Goal: Task Accomplishment & Management: Use online tool/utility

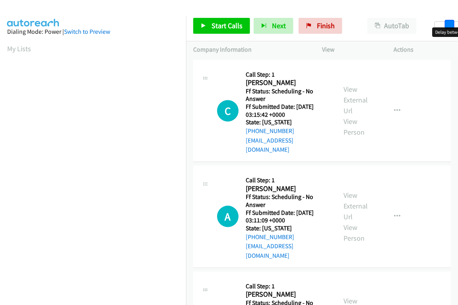
drag, startPoint x: 438, startPoint y: 23, endPoint x: 447, endPoint y: 28, distance: 10.7
click at [447, 28] on body "Start Calls Pause Next Finish Paused AutoTab AutoTab 12 Company Information Inf…" at bounding box center [229, 19] width 458 height 38
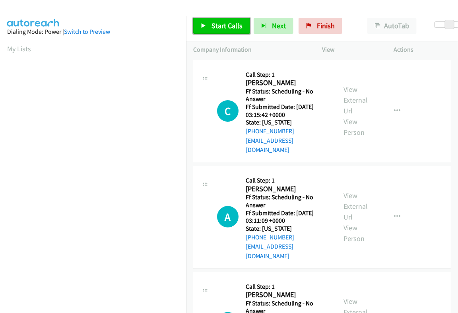
click at [226, 28] on span "Start Calls" at bounding box center [226, 25] width 31 height 9
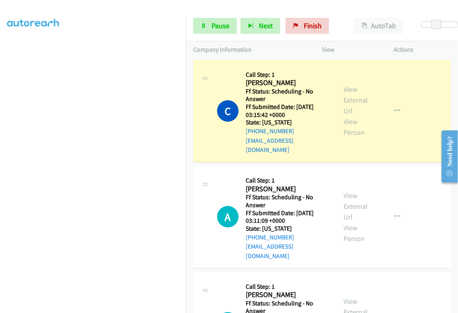
scroll to position [135, 0]
click at [350, 94] on link "View External Url" at bounding box center [355, 100] width 24 height 31
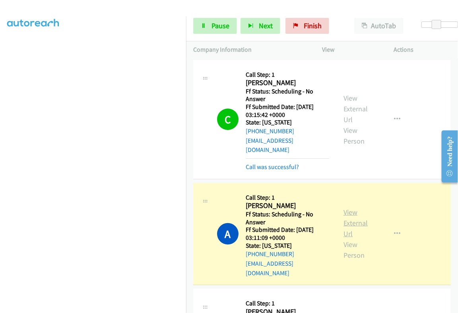
click at [350, 207] on link "View External Url" at bounding box center [355, 222] width 24 height 31
drag, startPoint x: 218, startPoint y: 24, endPoint x: 217, endPoint y: 35, distance: 11.2
click at [218, 24] on span "Pause" at bounding box center [220, 25] width 18 height 9
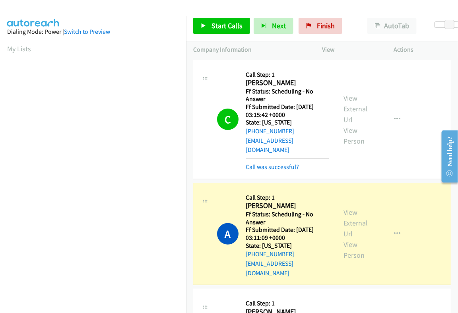
scroll to position [135, 0]
click at [394, 230] on icon "button" at bounding box center [397, 233] width 6 height 6
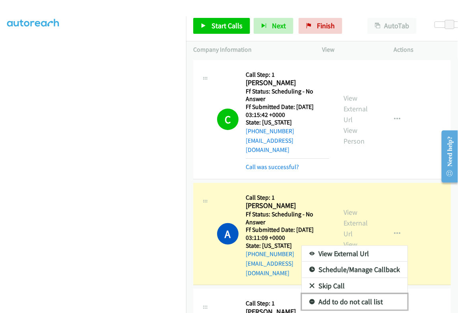
click at [352, 294] on link "Add to do not call list" at bounding box center [355, 302] width 106 height 16
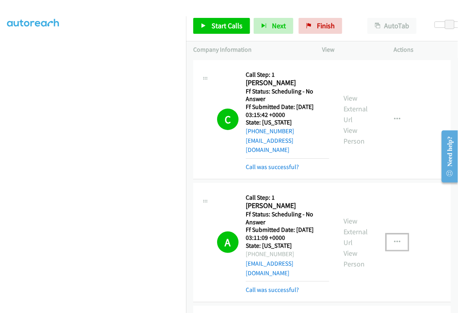
click at [387, 234] on button "button" at bounding box center [396, 242] width 21 height 16
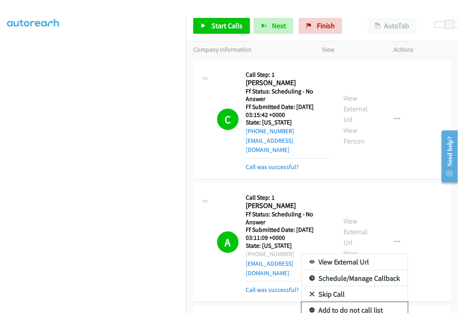
click at [365, 302] on link "Add to do not call list" at bounding box center [355, 310] width 106 height 16
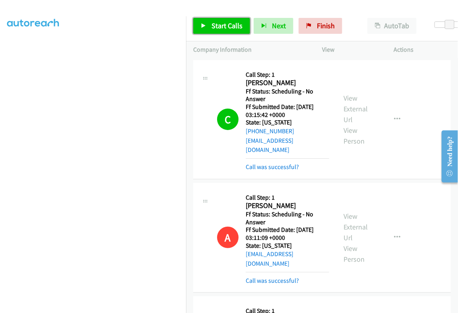
click at [233, 27] on span "Start Calls" at bounding box center [226, 25] width 31 height 9
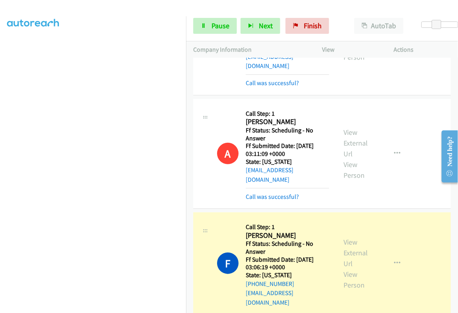
scroll to position [99, 0]
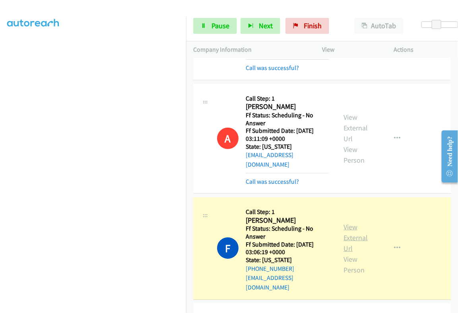
click at [347, 222] on link "View External Url" at bounding box center [355, 237] width 24 height 31
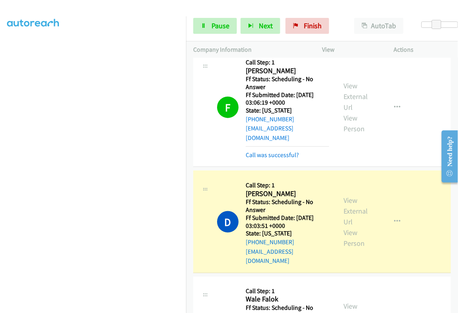
scroll to position [135, 0]
click at [343, 195] on link "View External Url" at bounding box center [355, 210] width 24 height 31
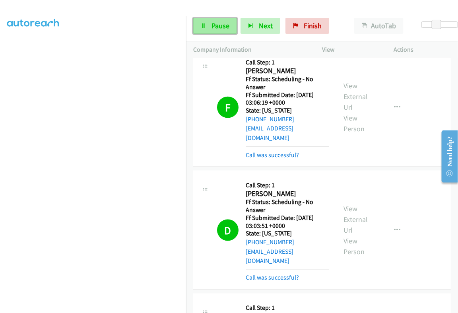
click at [213, 29] on span "Pause" at bounding box center [220, 25] width 18 height 9
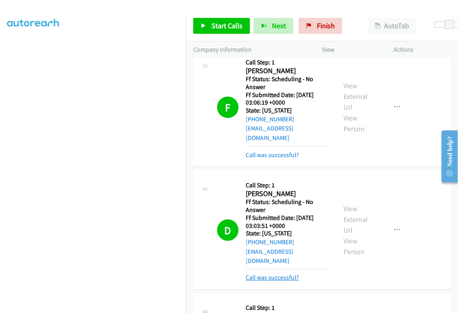
click at [282, 274] on link "Call was successful?" at bounding box center [272, 278] width 53 height 8
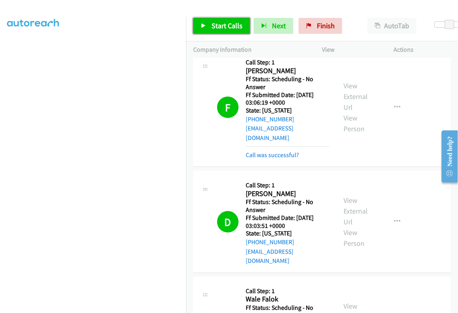
click at [225, 27] on span "Start Calls" at bounding box center [226, 25] width 31 height 9
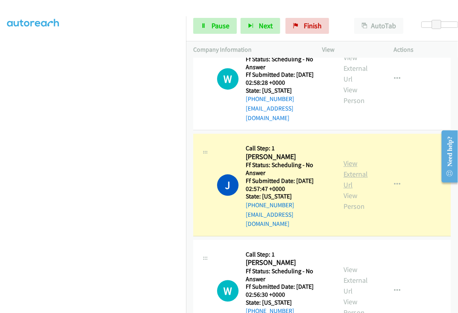
click at [349, 159] on link "View External Url" at bounding box center [355, 174] width 24 height 31
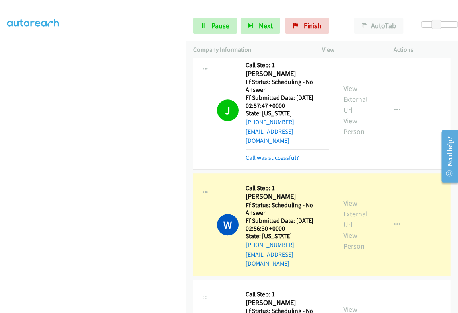
scroll to position [596, 0]
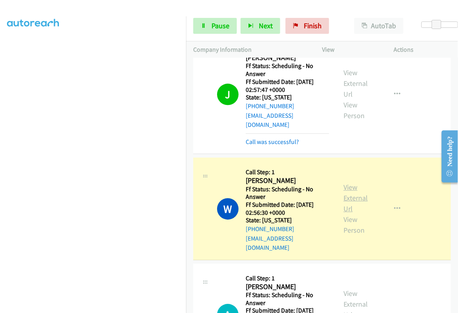
click at [353, 182] on link "View External Url" at bounding box center [355, 197] width 24 height 31
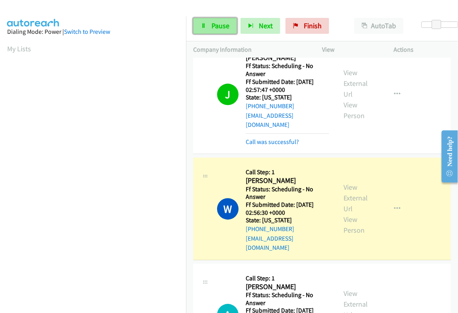
click at [215, 27] on span "Pause" at bounding box center [220, 25] width 18 height 9
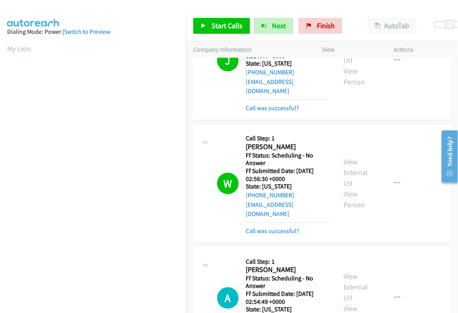
scroll to position [645, 0]
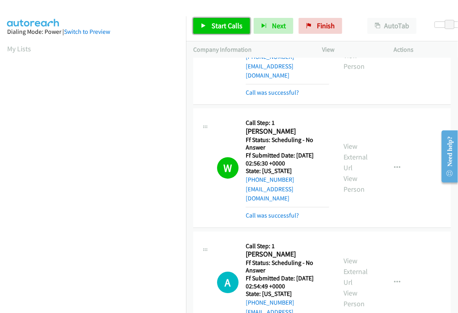
click at [224, 27] on span "Start Calls" at bounding box center [226, 25] width 31 height 9
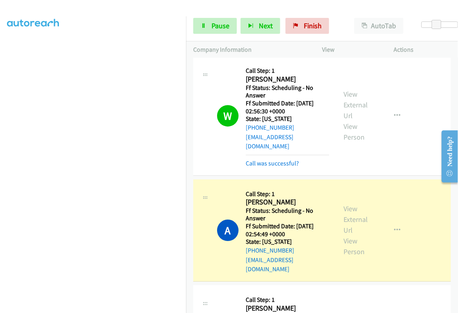
scroll to position [695, 0]
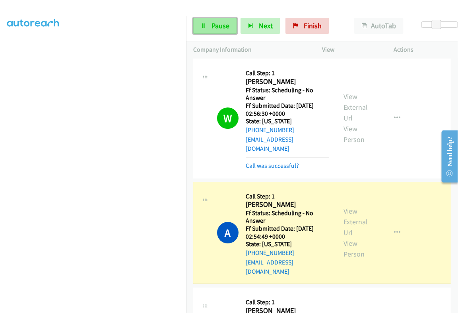
click at [213, 30] on span "Pause" at bounding box center [220, 25] width 18 height 9
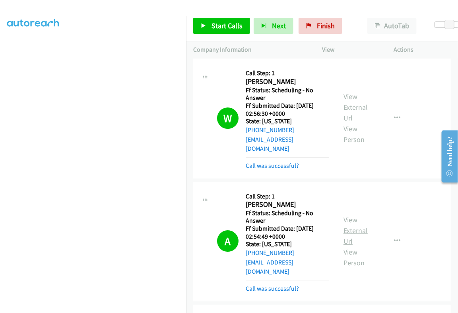
click at [349, 215] on link "View External Url" at bounding box center [355, 230] width 24 height 31
drag, startPoint x: 232, startPoint y: 25, endPoint x: 341, endPoint y: 89, distance: 126.6
click at [232, 25] on span "Start Calls" at bounding box center [226, 25] width 31 height 9
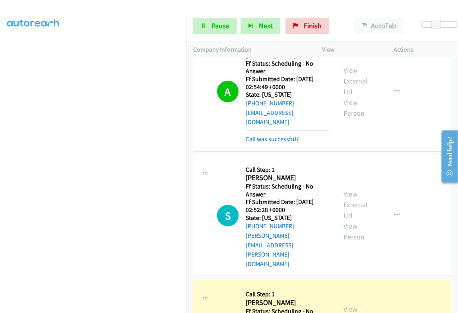
scroll to position [135, 0]
click at [223, 27] on span "Pause" at bounding box center [220, 25] width 18 height 9
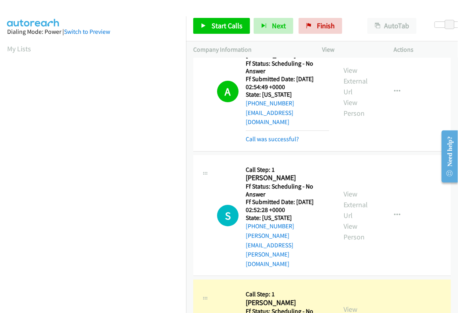
scroll to position [0, 0]
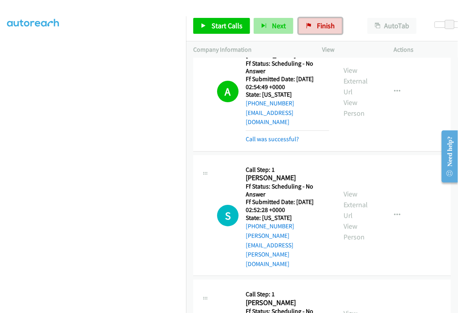
drag, startPoint x: 319, startPoint y: 29, endPoint x: 276, endPoint y: 30, distance: 43.3
click at [319, 29] on span "Finish" at bounding box center [326, 25] width 18 height 9
